Goal: Task Accomplishment & Management: Complete application form

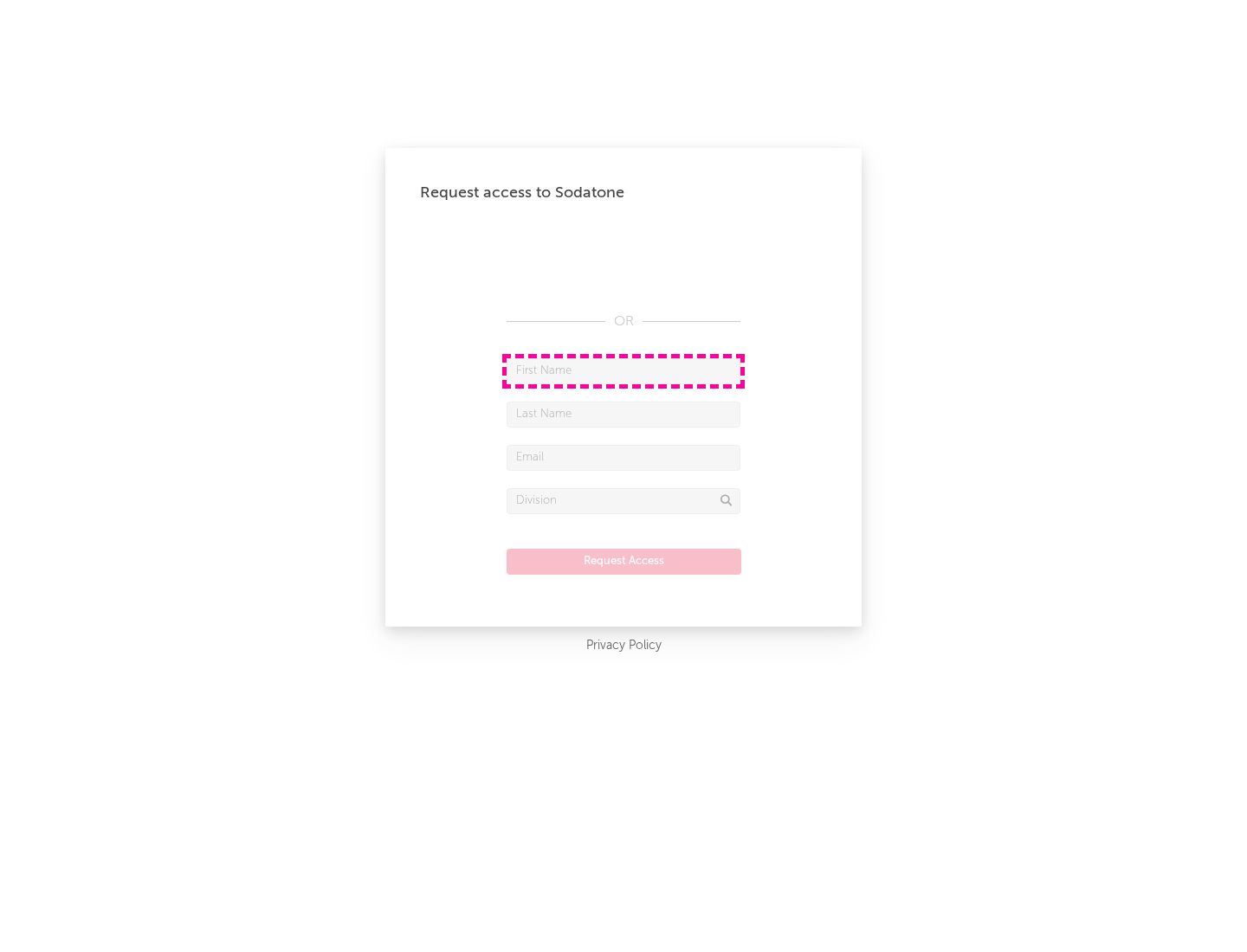
click at [624, 370] on input "text" at bounding box center [623, 371] width 234 height 26
type input "[PERSON_NAME]"
click at [624, 414] on input "text" at bounding box center [623, 415] width 234 height 26
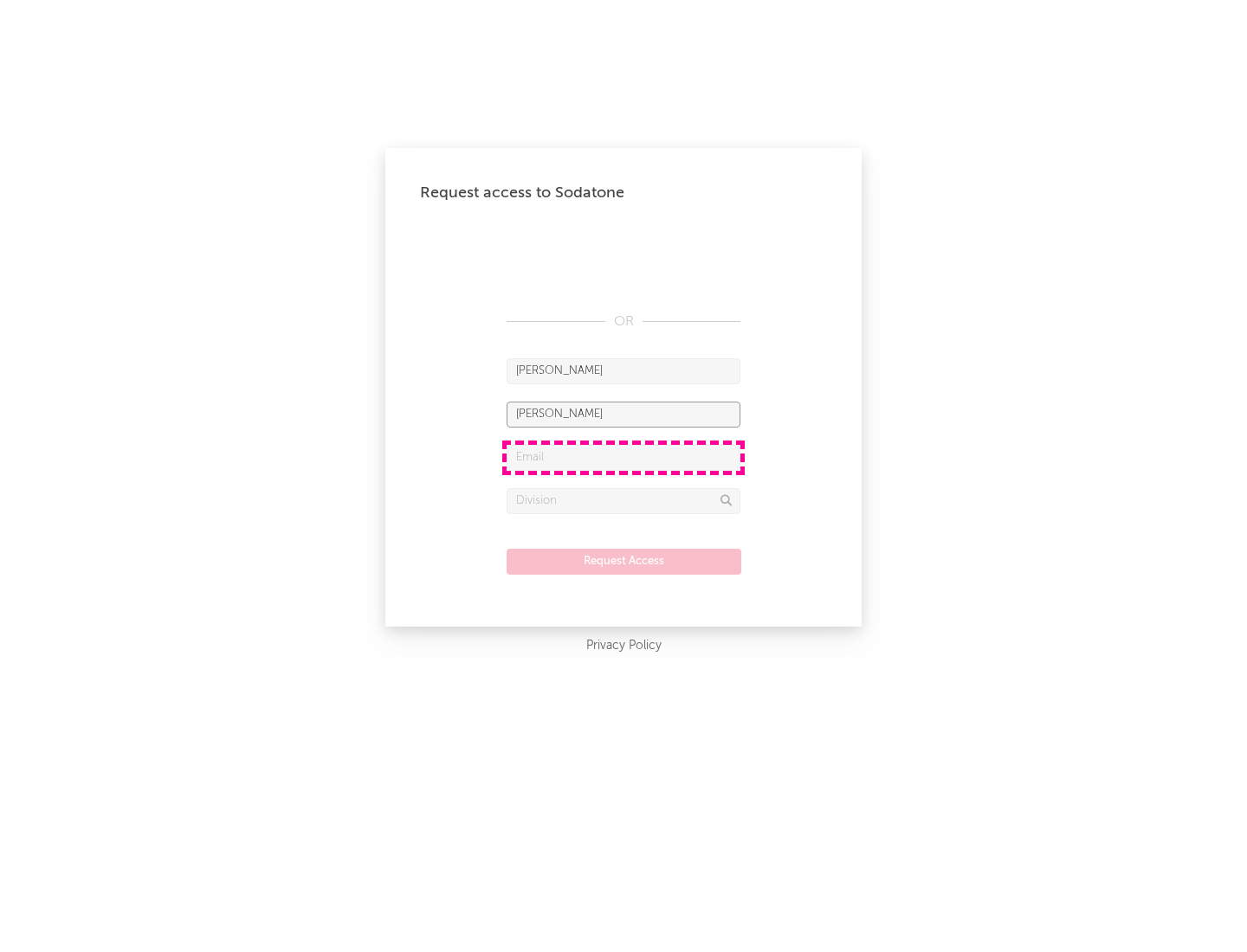
type input "[PERSON_NAME]"
click at [624, 457] on input "text" at bounding box center [623, 458] width 234 height 26
type input "[EMAIL_ADDRESS][DOMAIN_NAME]"
click at [624, 500] on input "text" at bounding box center [623, 501] width 234 height 26
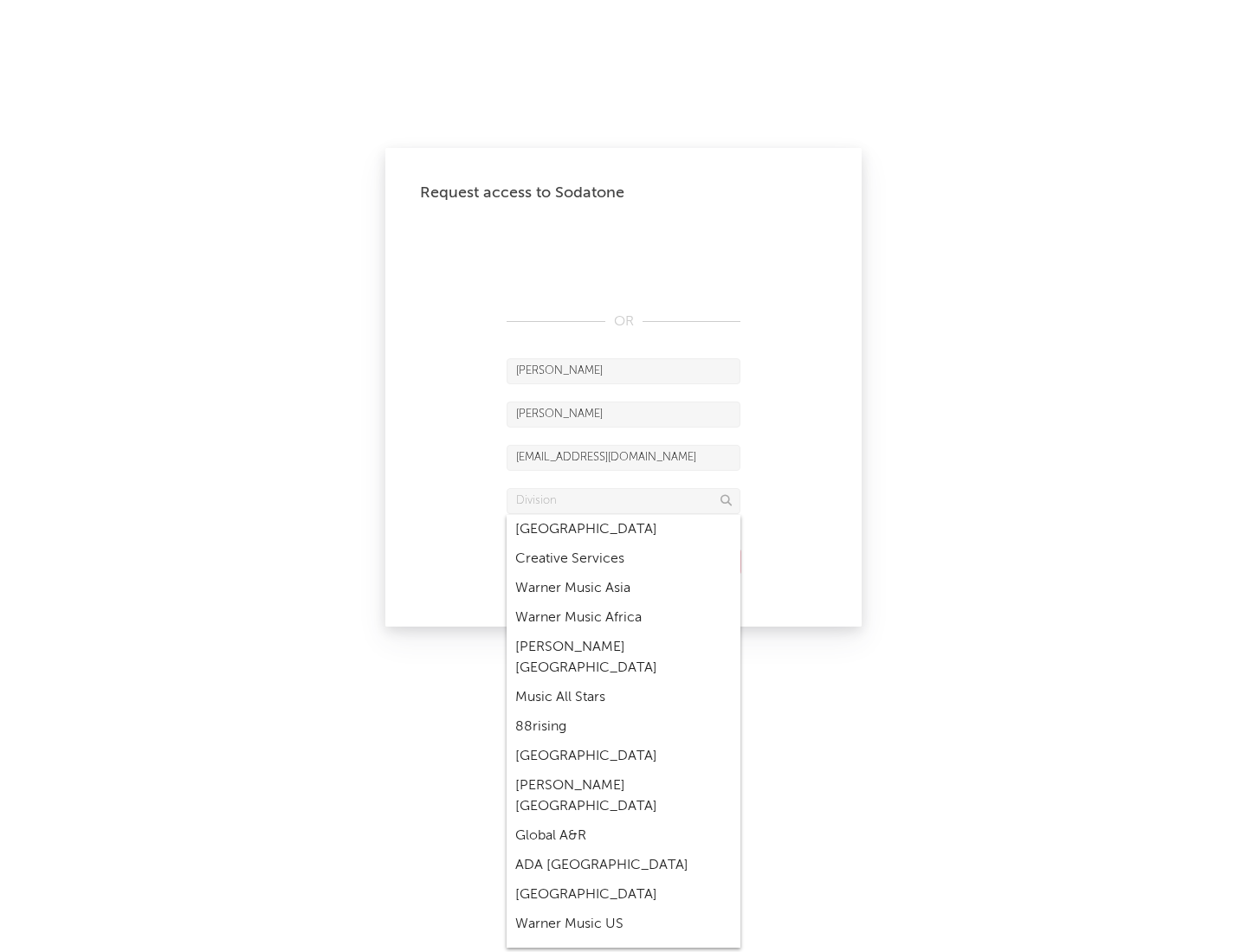
click at [624, 682] on div "Music All Stars" at bounding box center [623, 697] width 234 height 30
type input "Music All Stars"
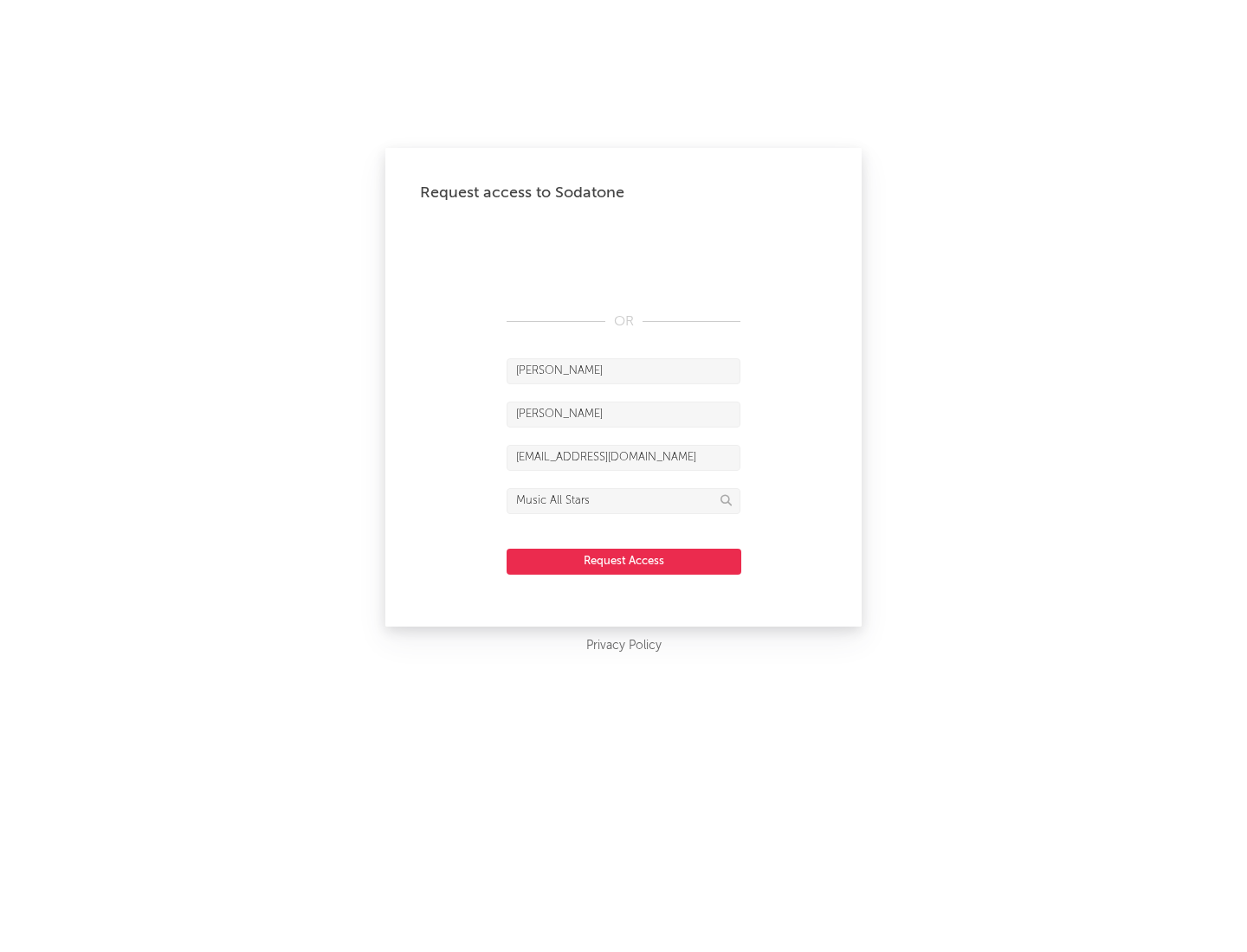
click at [624, 560] on button "Request Access" at bounding box center [624, 561] width 235 height 26
